Goal: Task Accomplishment & Management: Complete application form

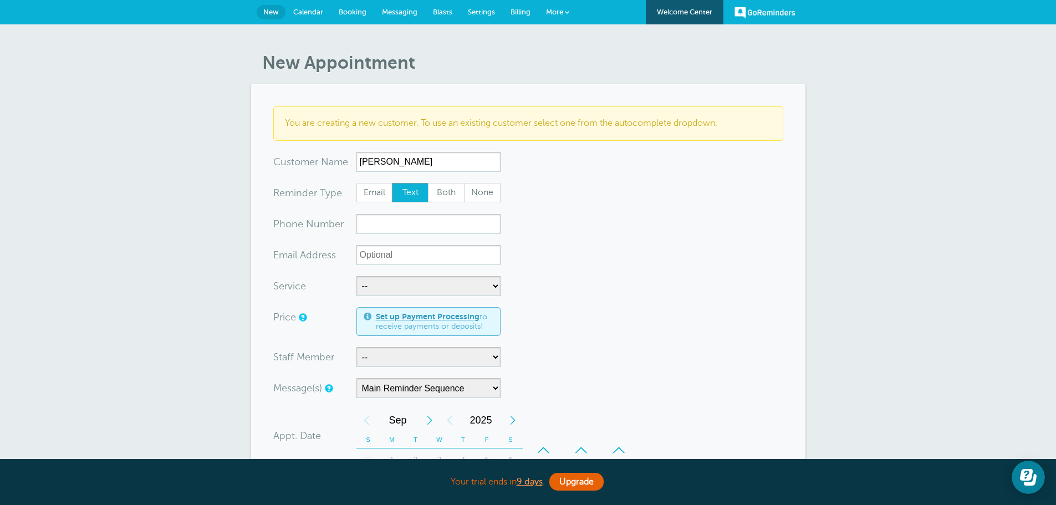
type input "Justin Percival"
click at [397, 228] on input "xxx-no-autofill" at bounding box center [428, 224] width 144 height 20
type input "3363452606"
click at [408, 286] on select "-- Free Home Consultation Installation" at bounding box center [428, 286] width 144 height 20
select select "28200"
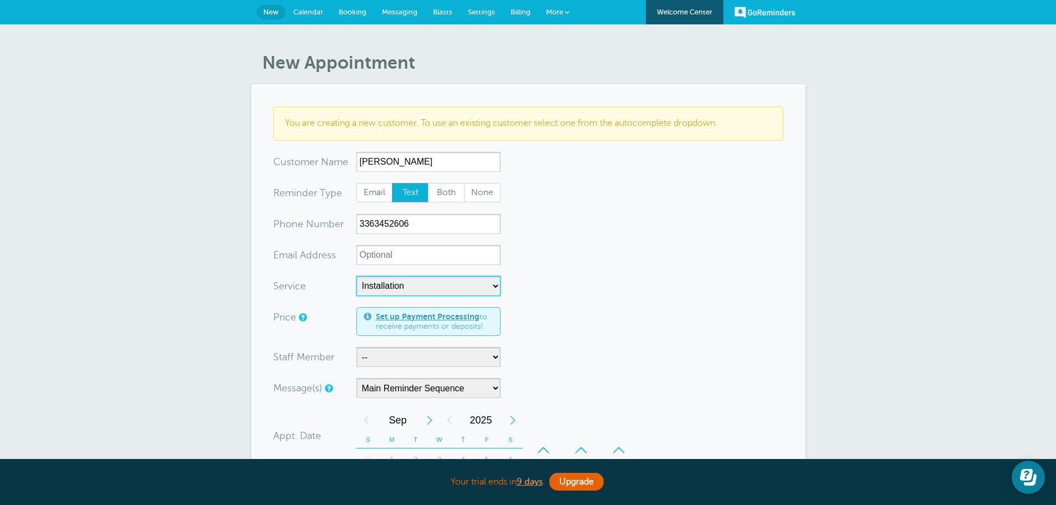
click at [356, 276] on select "-- Free Home Consultation Installation" at bounding box center [428, 286] width 144 height 20
select select "60"
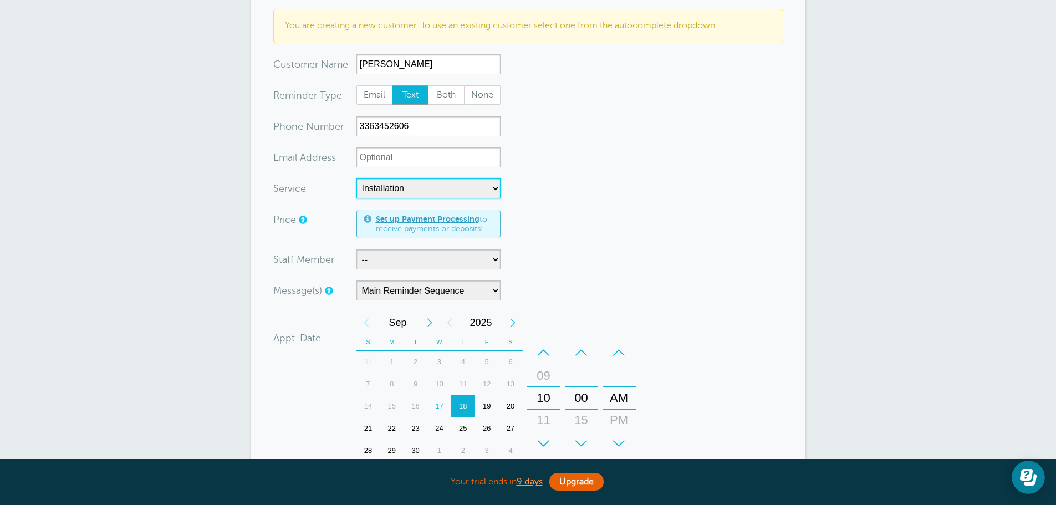
scroll to position [111, 0]
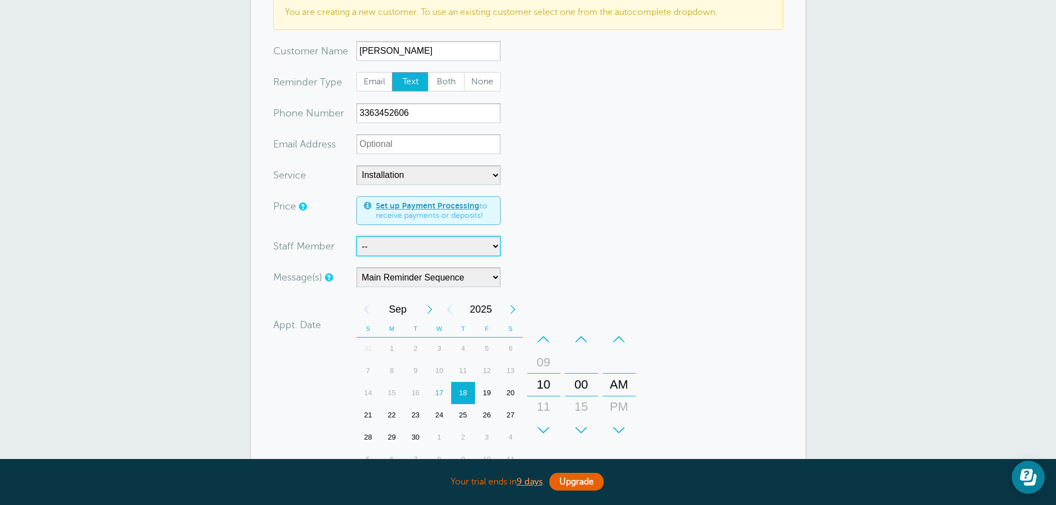
click at [374, 249] on select "-- Jody Justin Manuel" at bounding box center [428, 246] width 144 height 20
select select "21555"
click at [356, 236] on select "-- Jody Justin Manuel" at bounding box center [428, 246] width 144 height 20
click at [462, 410] on div "25" at bounding box center [463, 415] width 24 height 22
click at [538, 423] on div "+" at bounding box center [543, 430] width 33 height 22
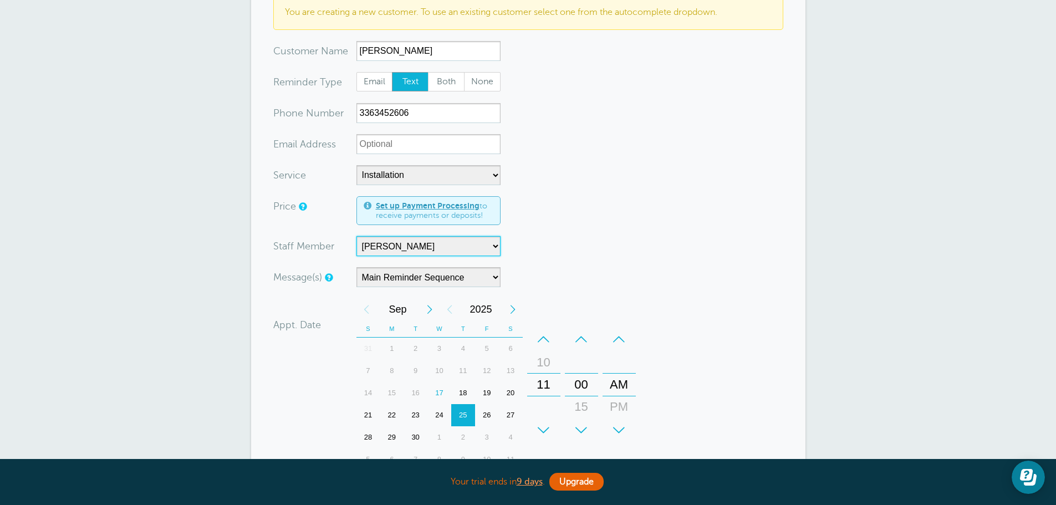
click at [537, 425] on div "+" at bounding box center [543, 430] width 33 height 22
click at [581, 431] on div "+" at bounding box center [581, 430] width 33 height 22
click at [615, 430] on div "+" at bounding box center [618, 430] width 33 height 22
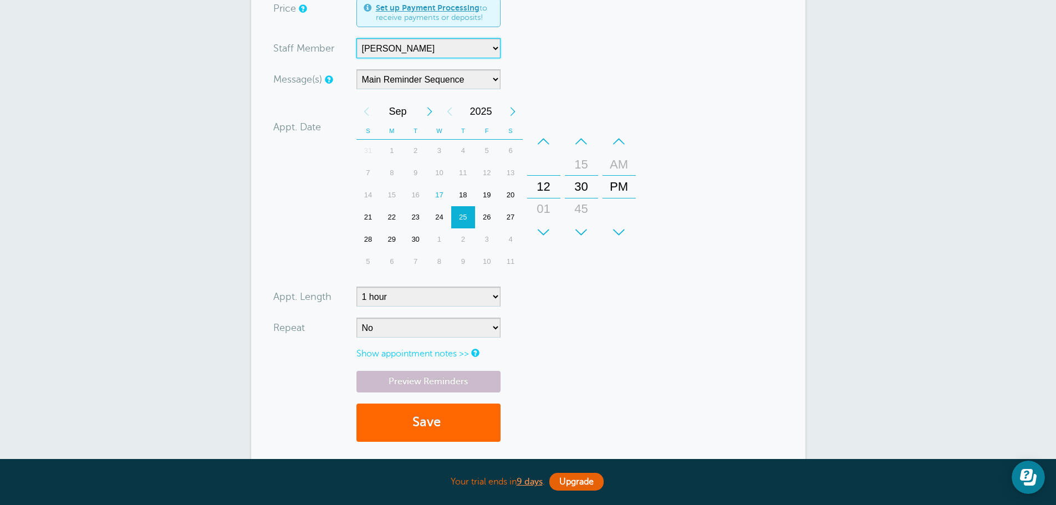
scroll to position [388, 0]
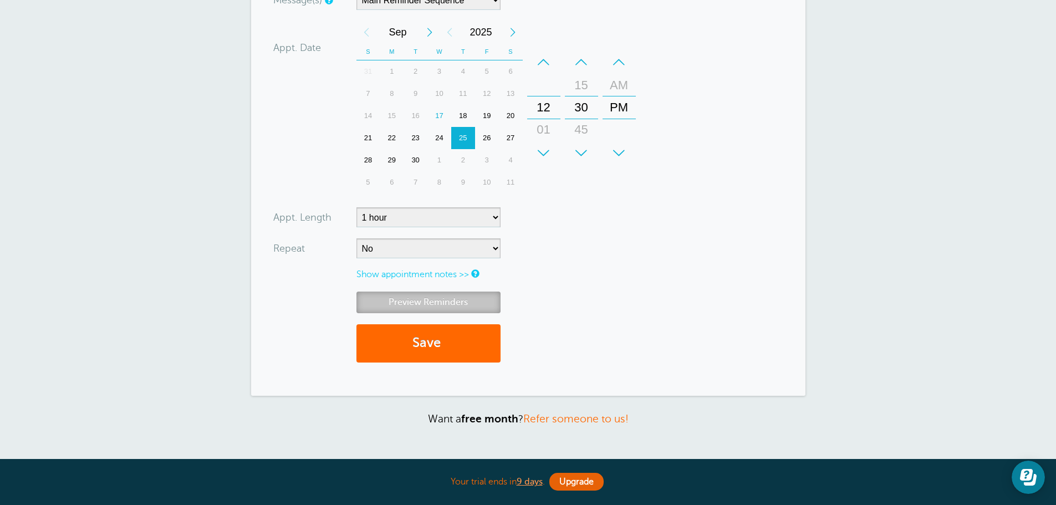
click at [420, 304] on link "Preview Reminders" at bounding box center [428, 303] width 144 height 22
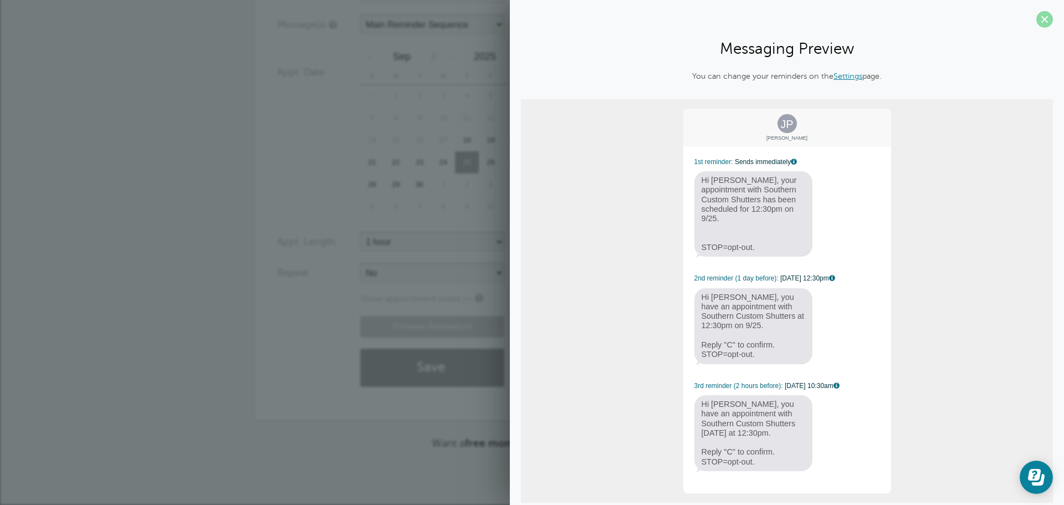
click at [1036, 19] on span at bounding box center [1044, 19] width 17 height 17
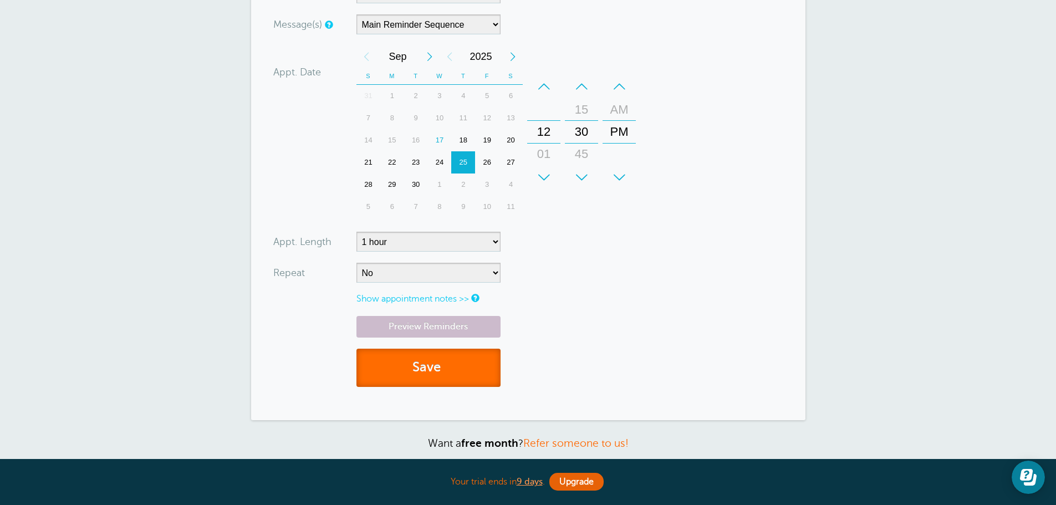
click at [415, 371] on button "Save" at bounding box center [428, 368] width 144 height 38
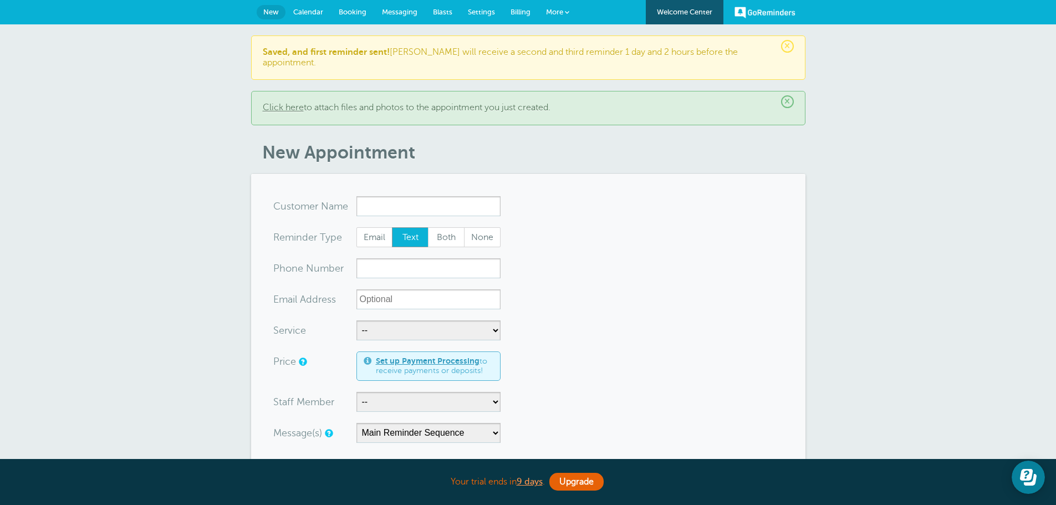
click at [310, 13] on span "Calendar" at bounding box center [308, 12] width 30 height 8
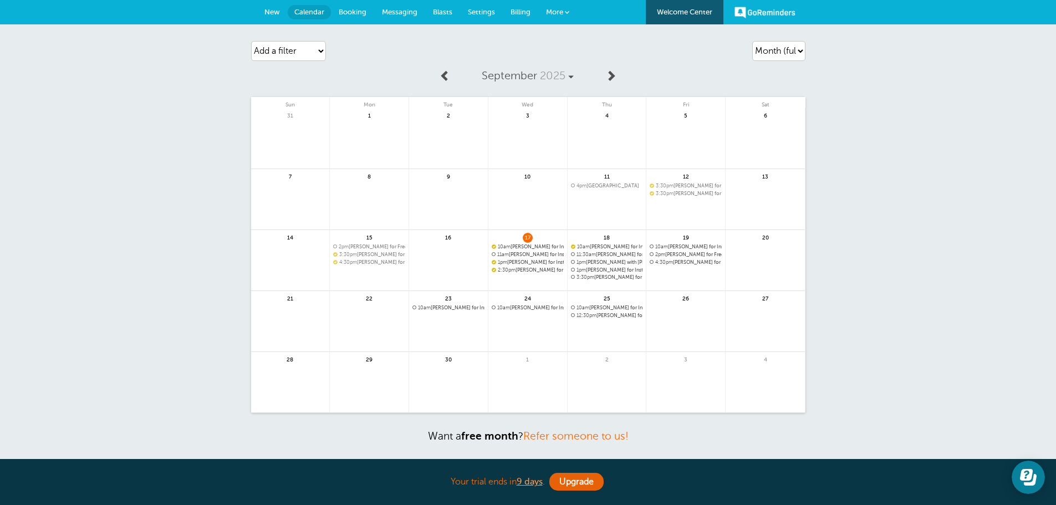
click at [611, 278] on span "3:30pm Beverly Burchett for Installation with Manuel" at bounding box center [607, 277] width 72 height 6
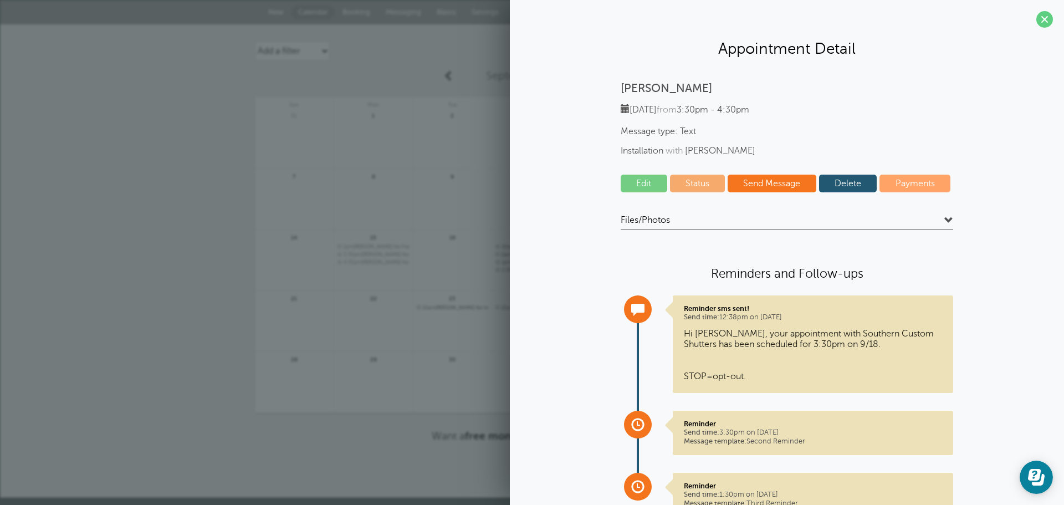
click at [838, 182] on link "Delete" at bounding box center [848, 184] width 58 height 18
